Goal: Information Seeking & Learning: Find specific page/section

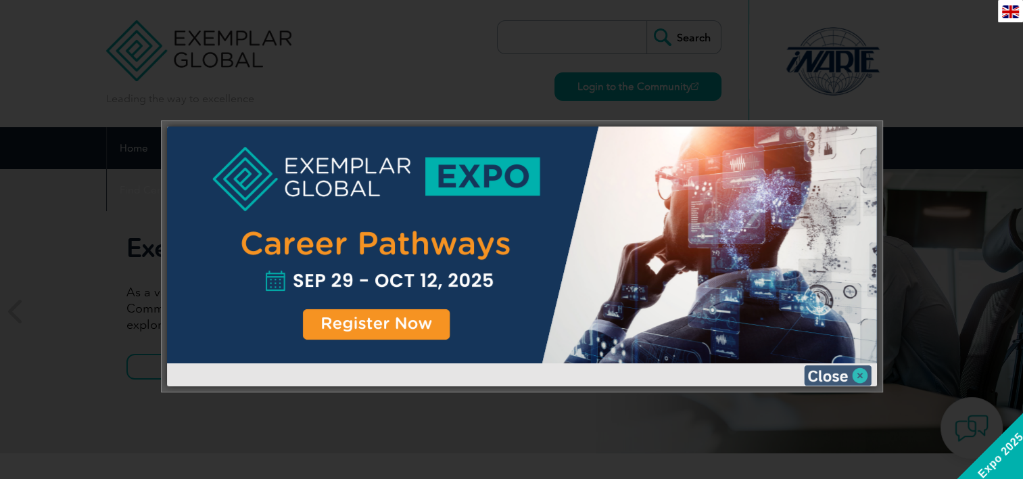
click at [845, 374] on img at bounding box center [838, 375] width 68 height 20
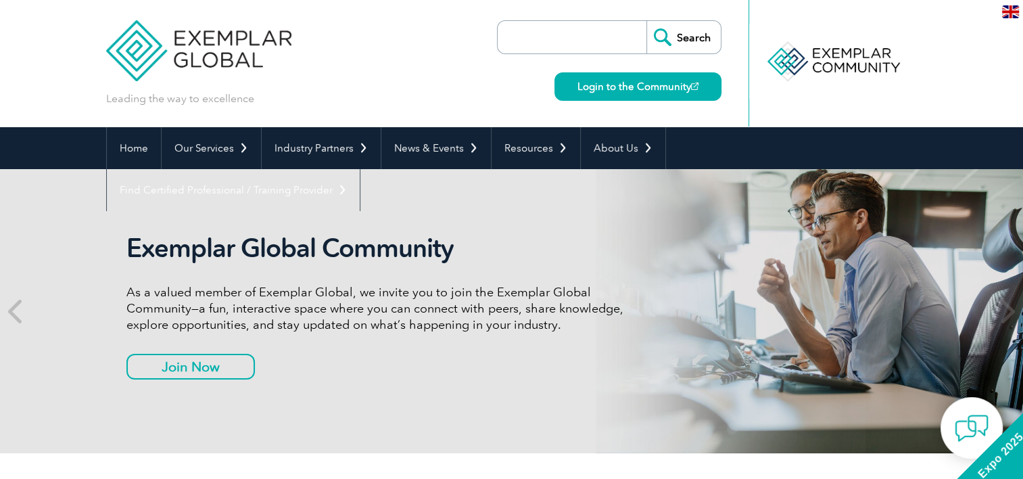
click at [565, 27] on input "search" at bounding box center [575, 37] width 142 height 32
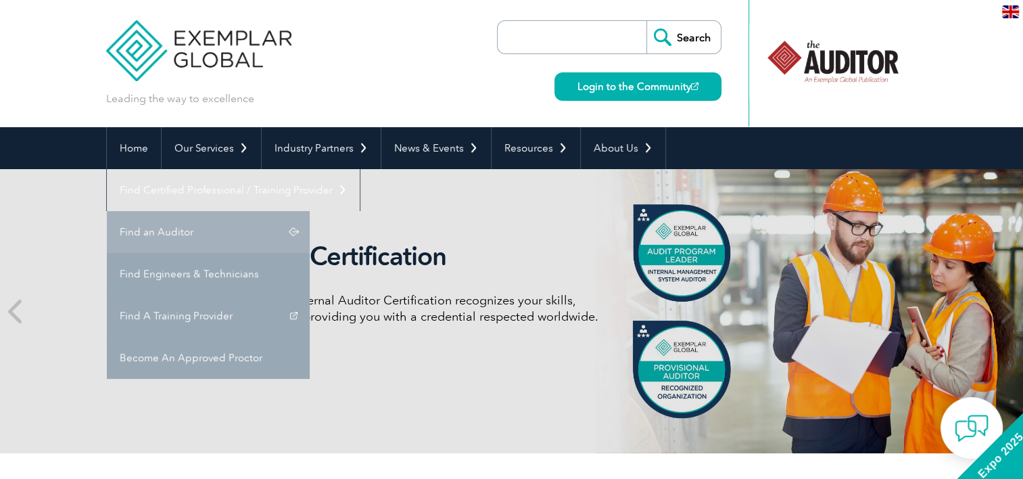
click at [310, 211] on link "Find an Auditor" at bounding box center [208, 232] width 203 height 42
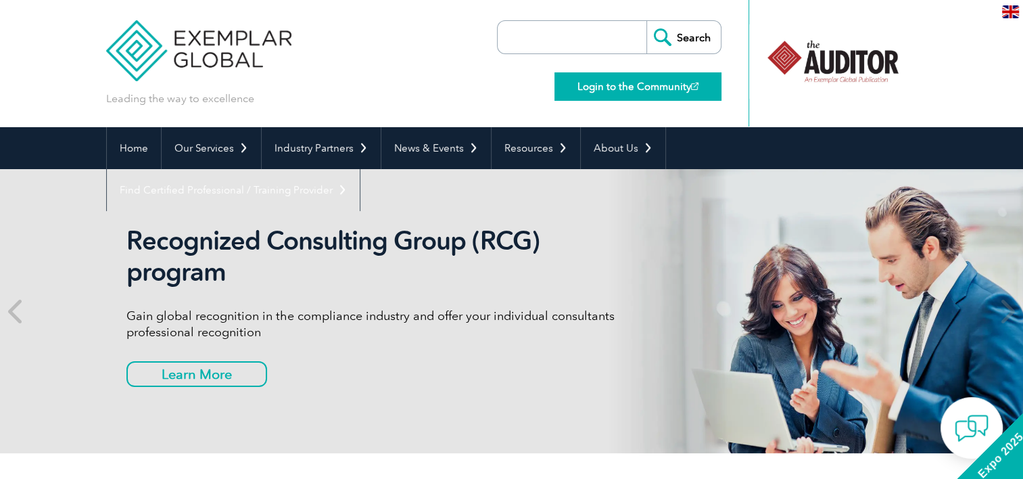
click at [648, 91] on link "Login to the Community" at bounding box center [637, 86] width 167 height 28
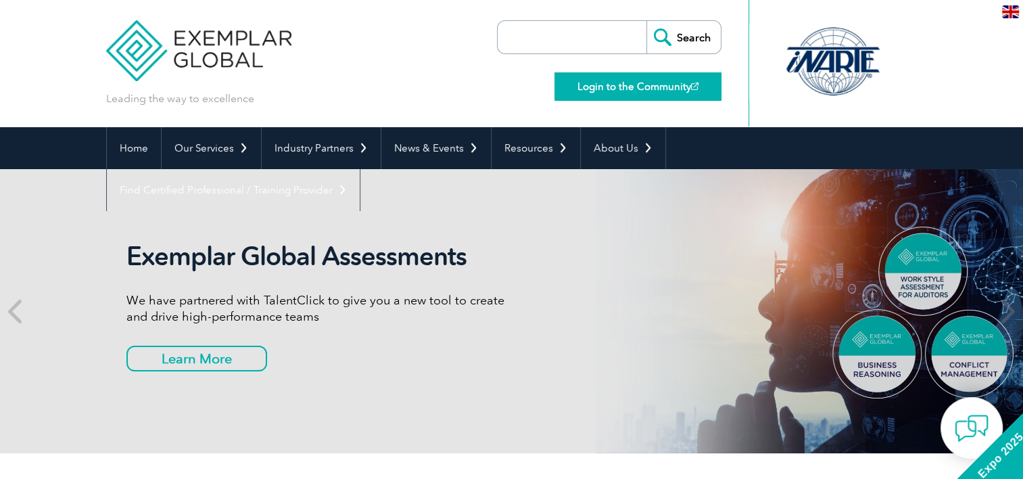
click at [671, 88] on link "Login to the Community" at bounding box center [637, 86] width 167 height 28
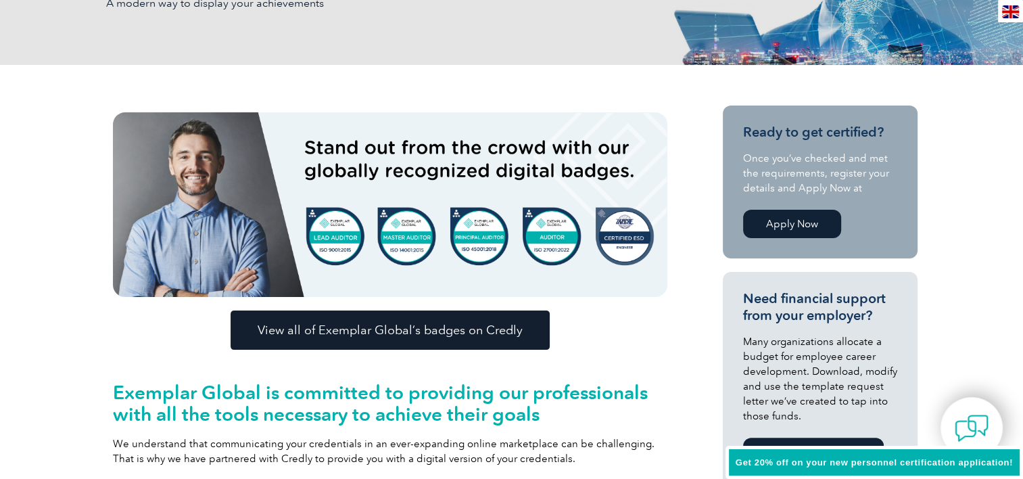
scroll to position [270, 0]
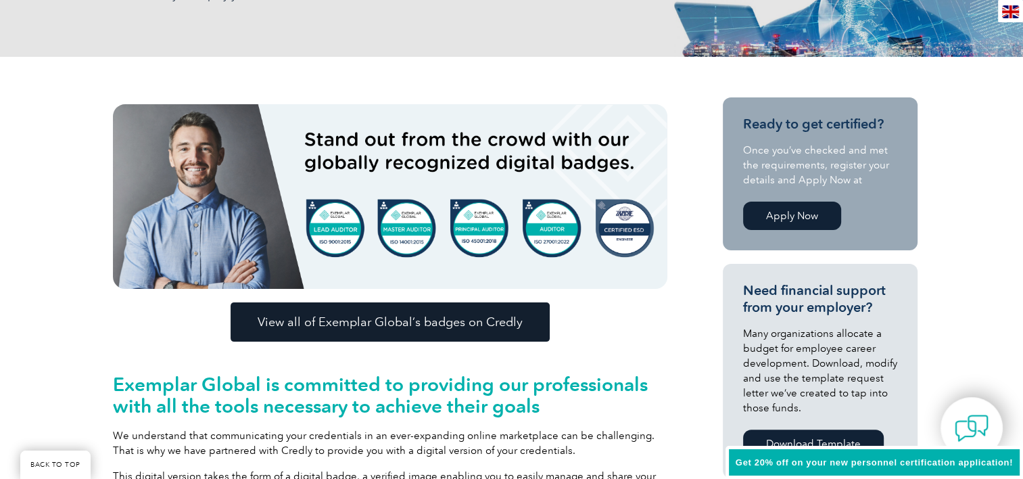
click at [810, 219] on link "Apply Now" at bounding box center [792, 216] width 98 height 28
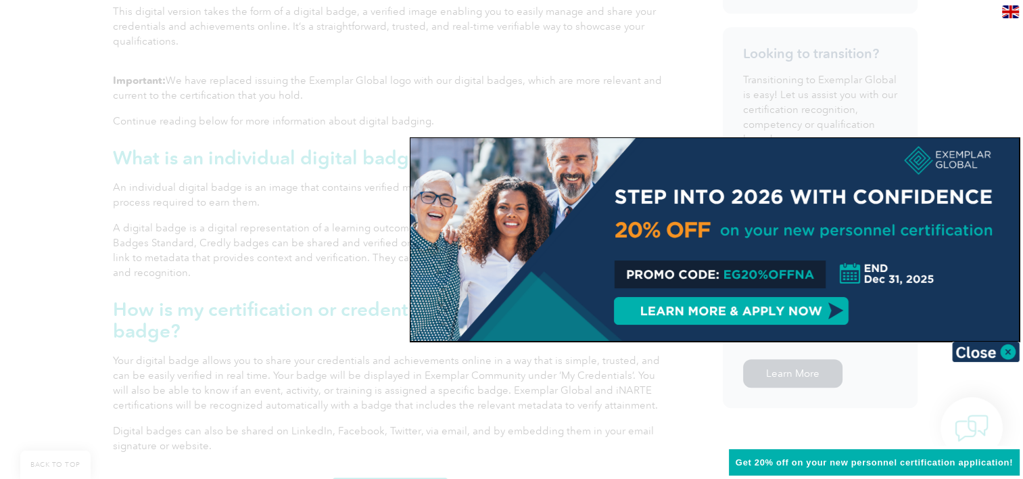
scroll to position [744, 0]
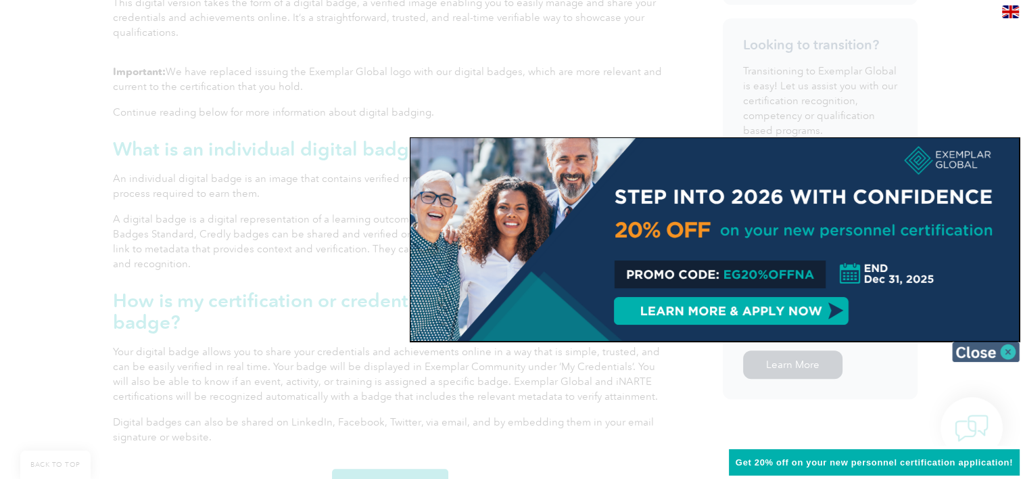
click at [1003, 349] on img at bounding box center [986, 351] width 68 height 20
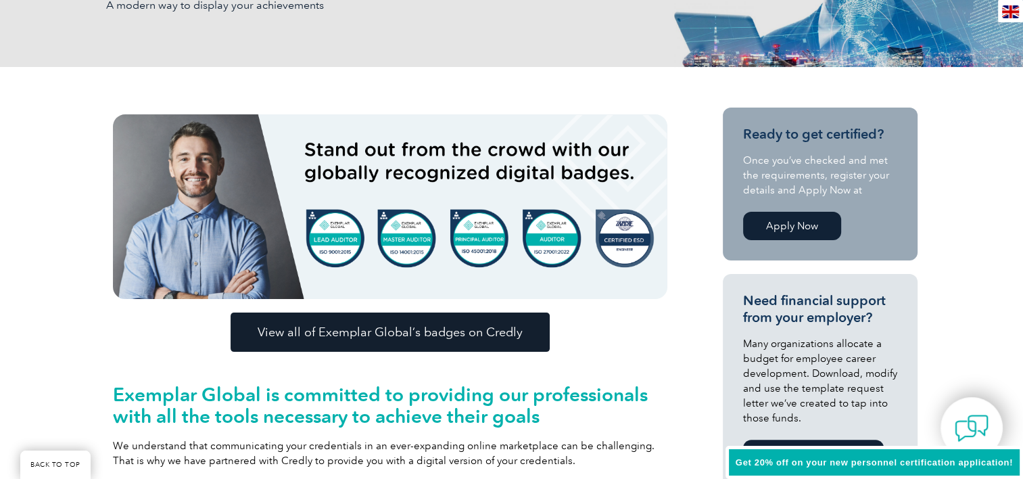
scroll to position [338, 0]
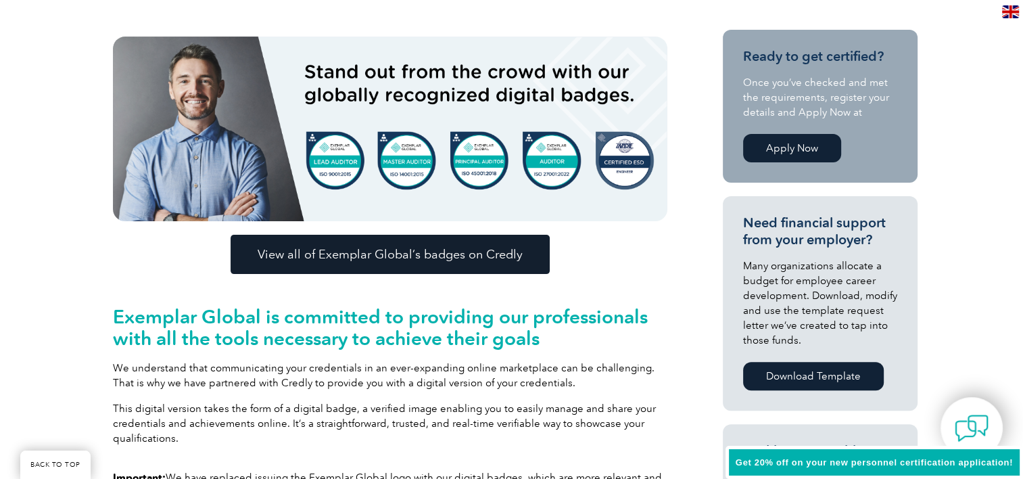
click at [817, 146] on link "Apply Now" at bounding box center [792, 148] width 98 height 28
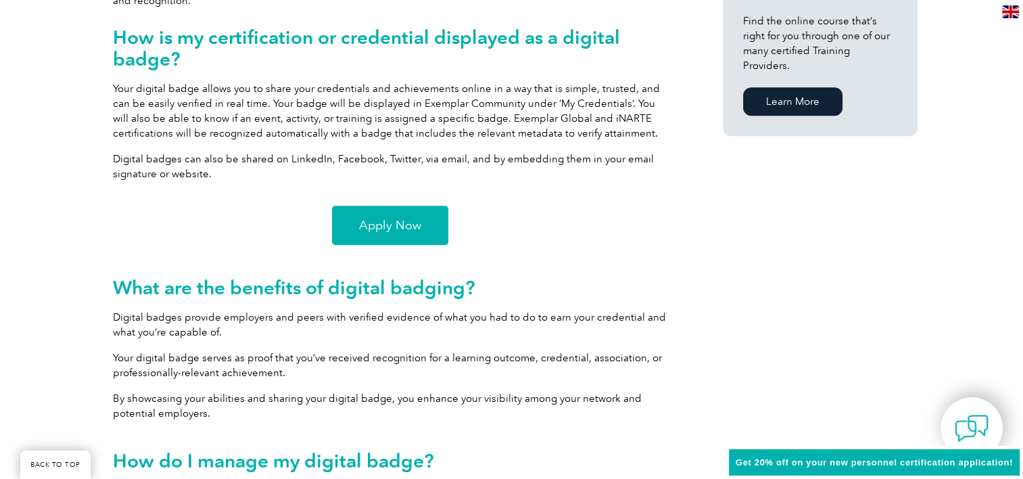
scroll to position [1014, 0]
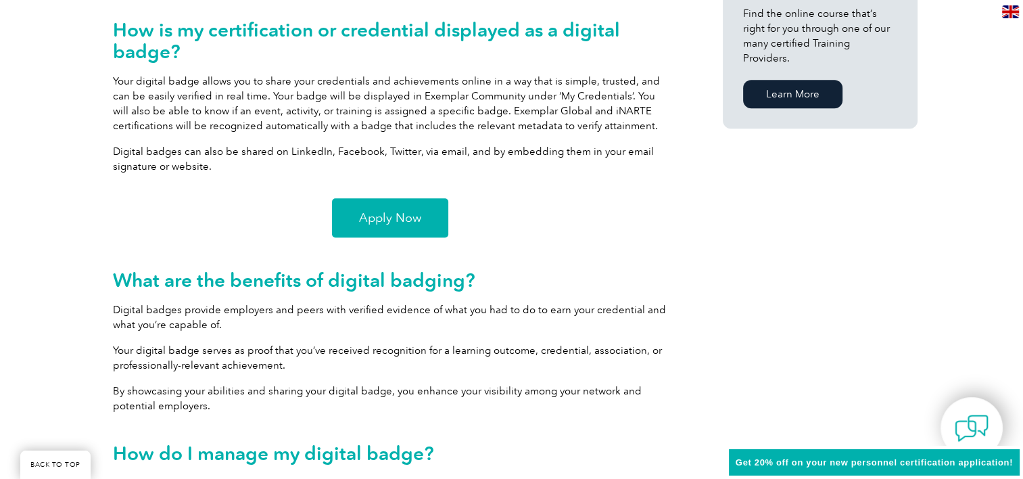
click at [410, 207] on link "Apply Now" at bounding box center [390, 217] width 116 height 39
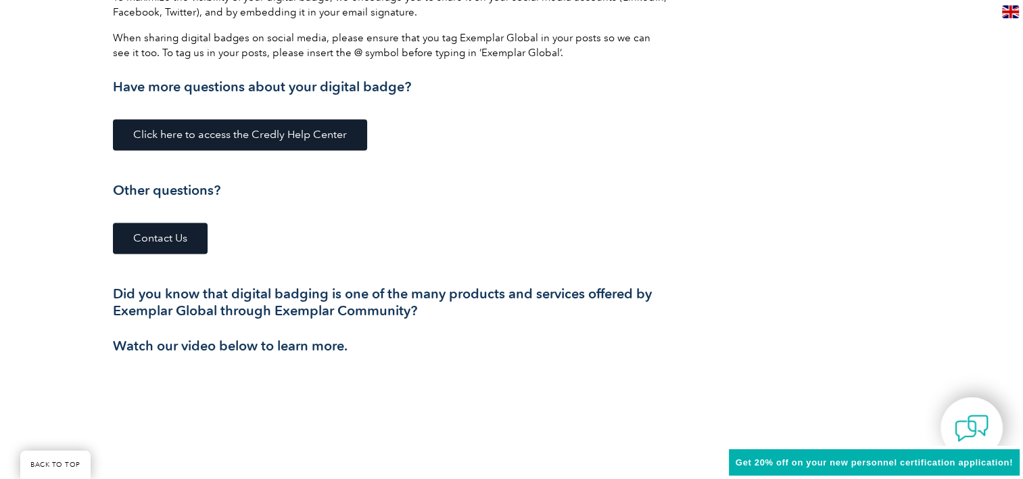
scroll to position [1893, 0]
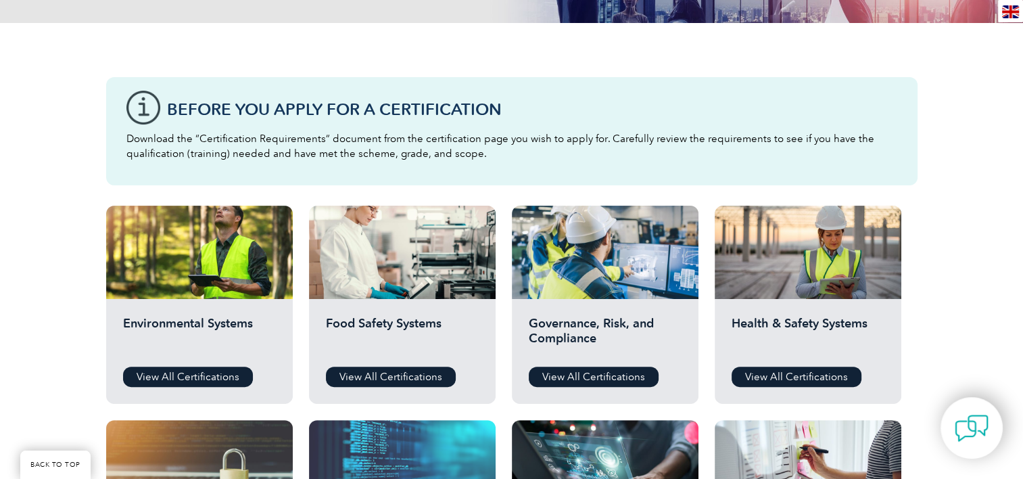
scroll to position [338, 0]
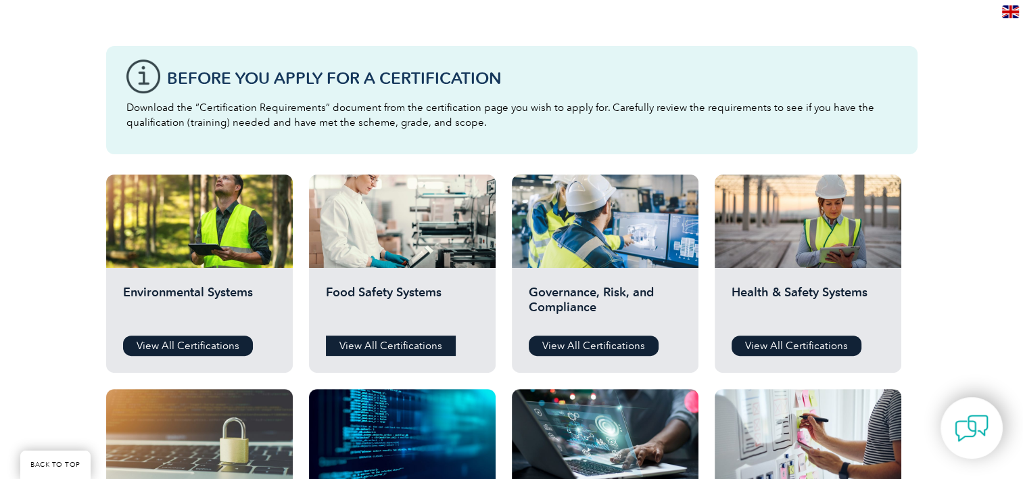
click at [381, 338] on link "View All Certifications" at bounding box center [391, 345] width 130 height 20
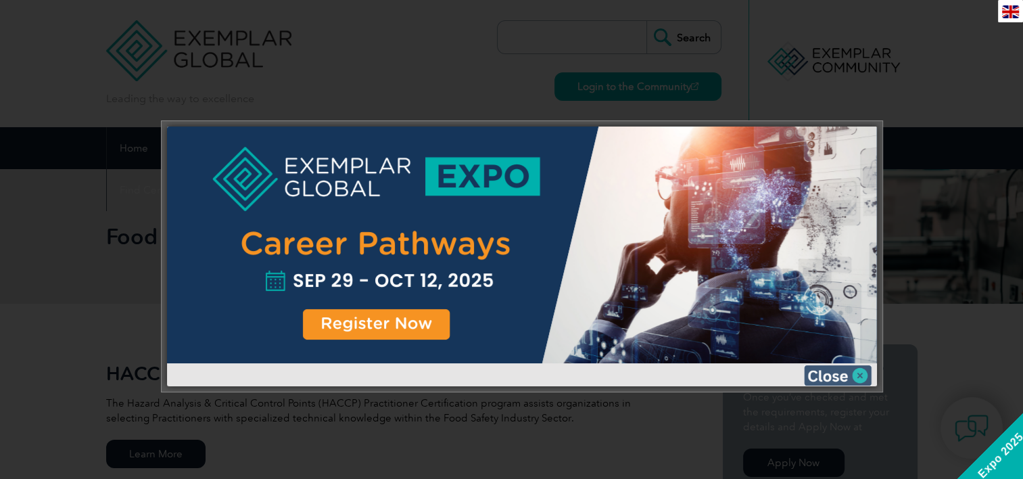
click at [844, 374] on img at bounding box center [838, 375] width 68 height 20
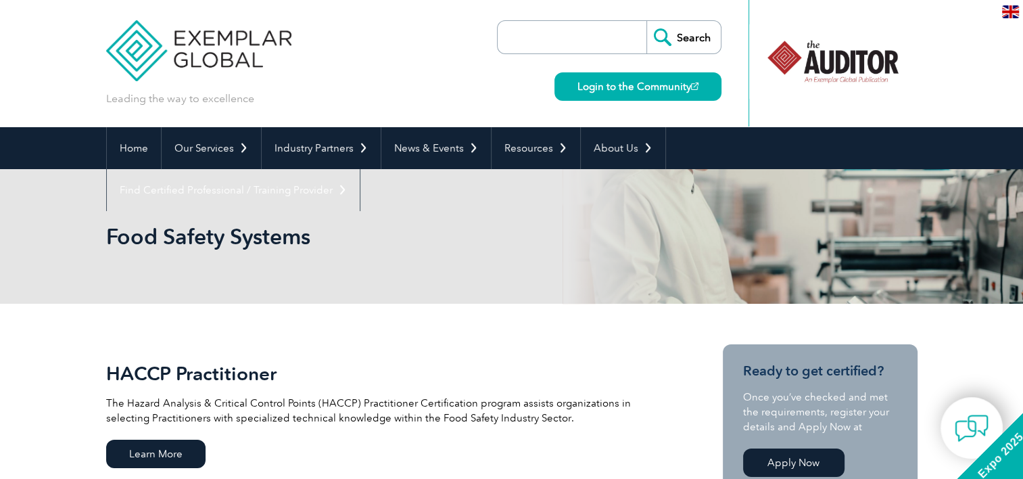
click at [602, 39] on input "search" at bounding box center [575, 37] width 142 height 32
type input "auditor"
click at [646, 21] on input "Search" at bounding box center [683, 37] width 74 height 32
